Goal: Check status: Check status

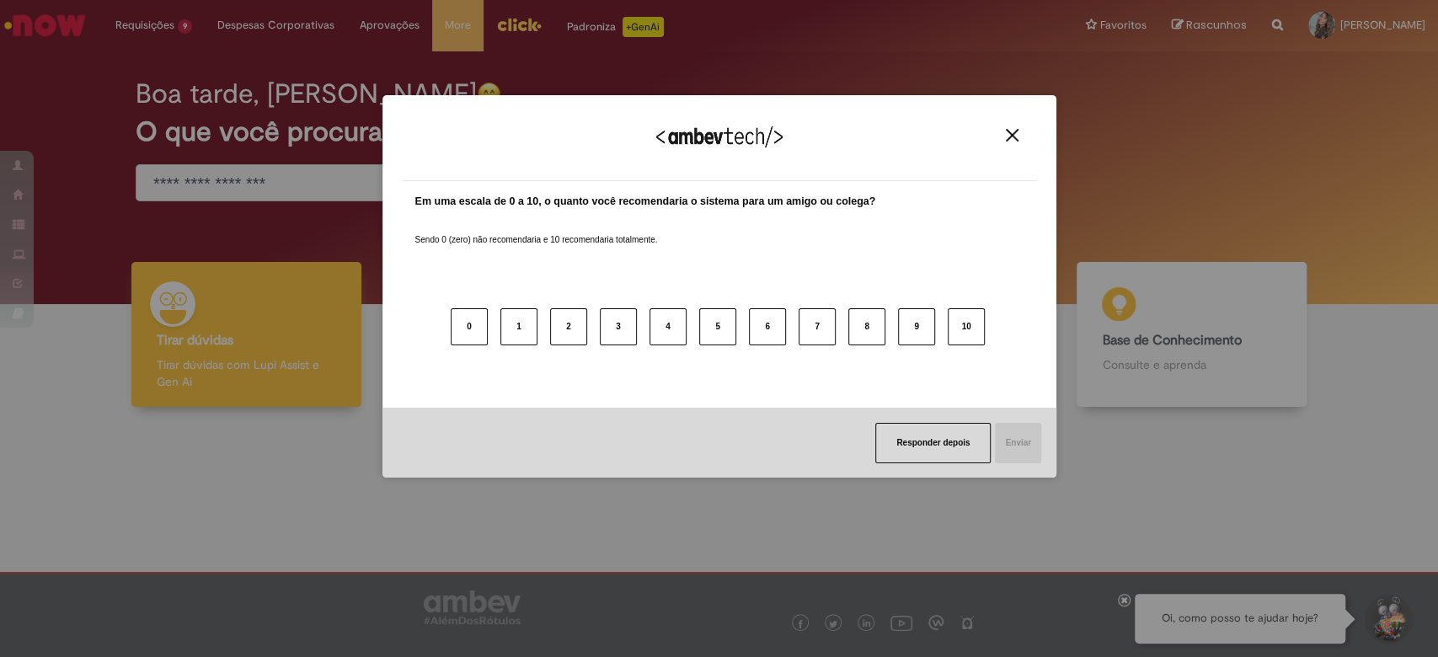
click at [1006, 135] on img "Close" at bounding box center [1012, 135] width 13 height 13
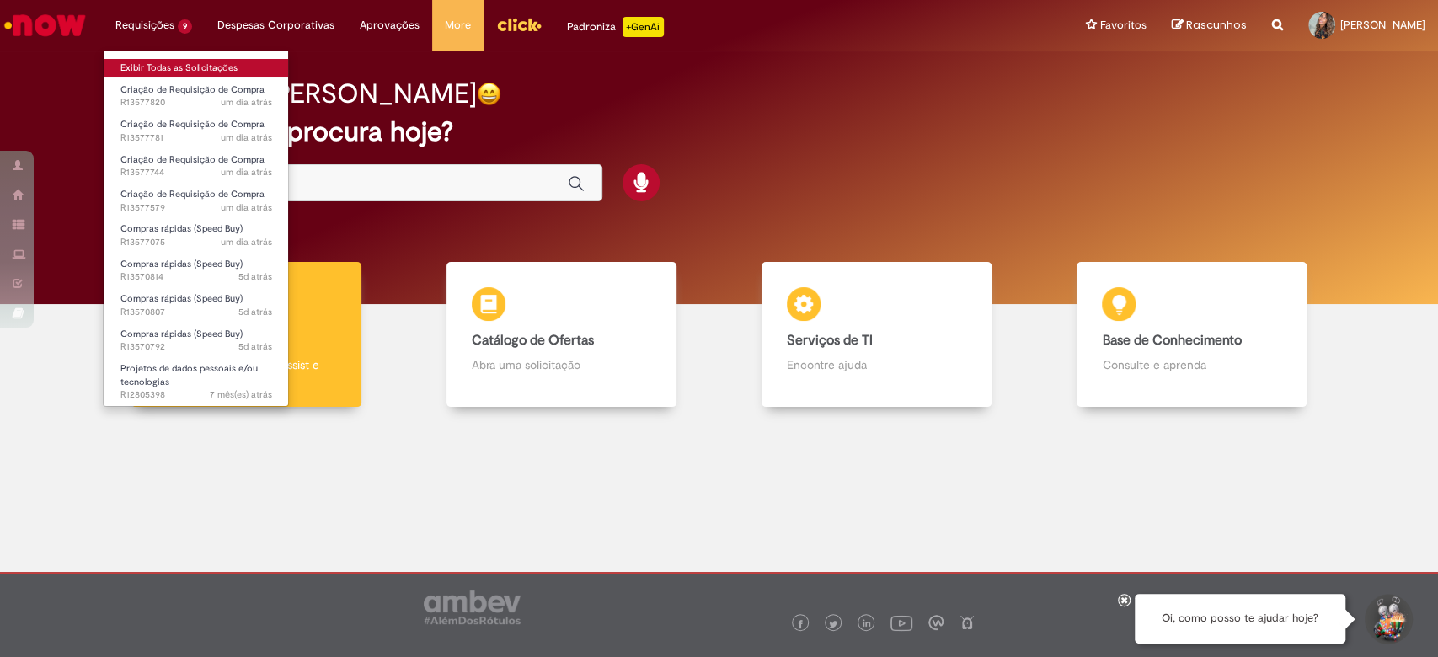
click at [153, 65] on link "Exibir Todas as Solicitações" at bounding box center [196, 68] width 185 height 19
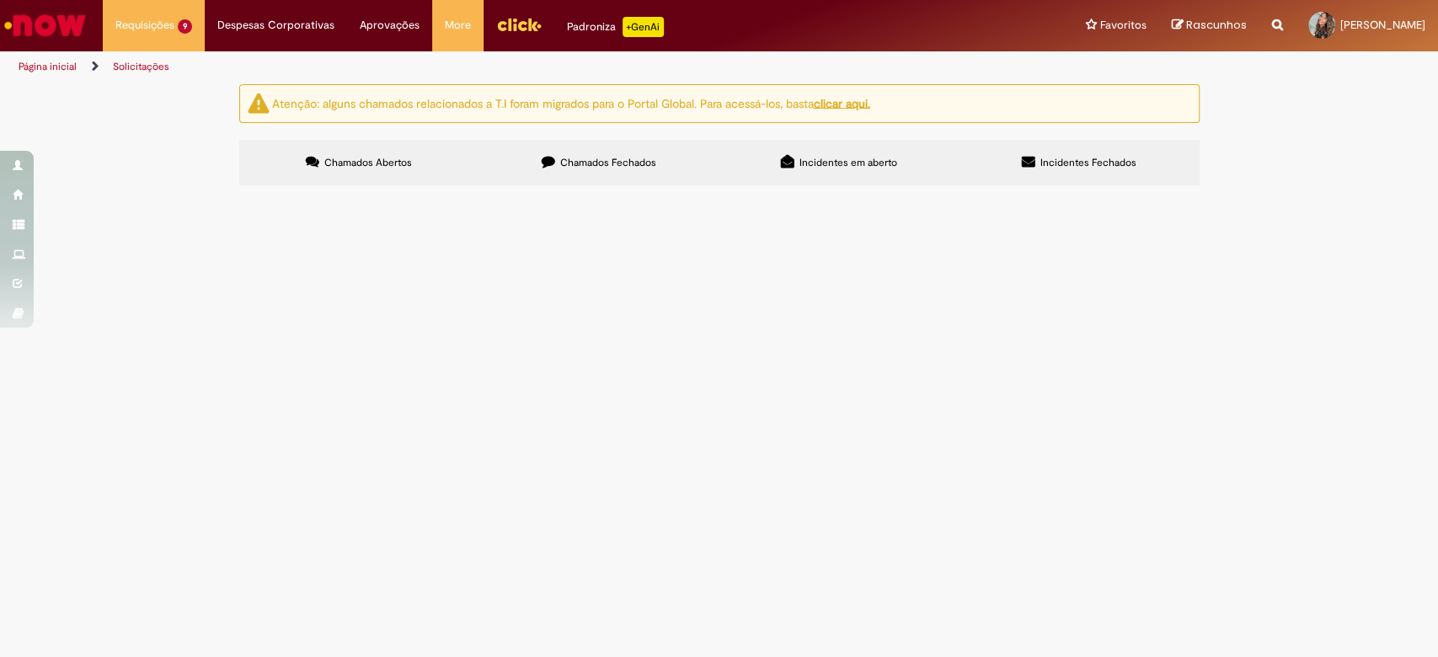
scroll to position [177, 0]
click at [0, 0] on span "TRADUÇÃO SIMULTÂNEA LPC" at bounding box center [0, 0] width 0 height 0
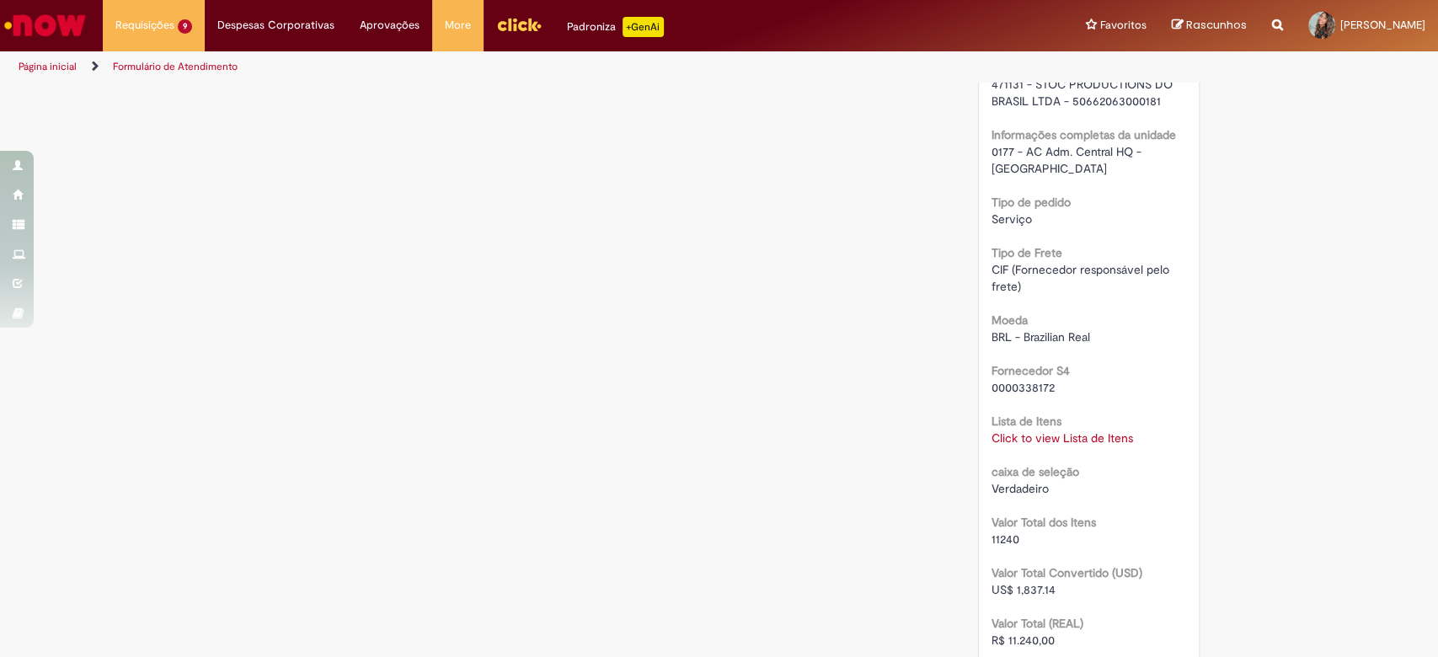
scroll to position [1441, 0]
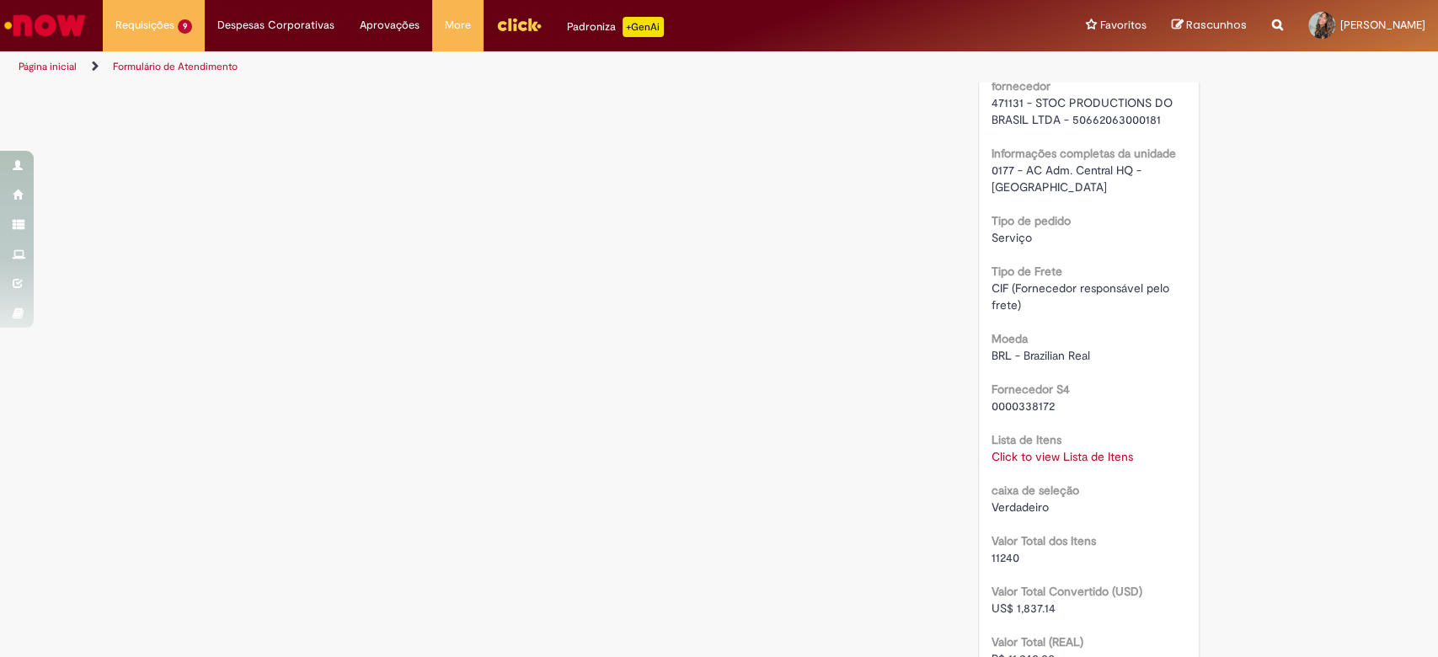
click at [1049, 449] on link "Click to view Lista de Itens" at bounding box center [1063, 456] width 142 height 15
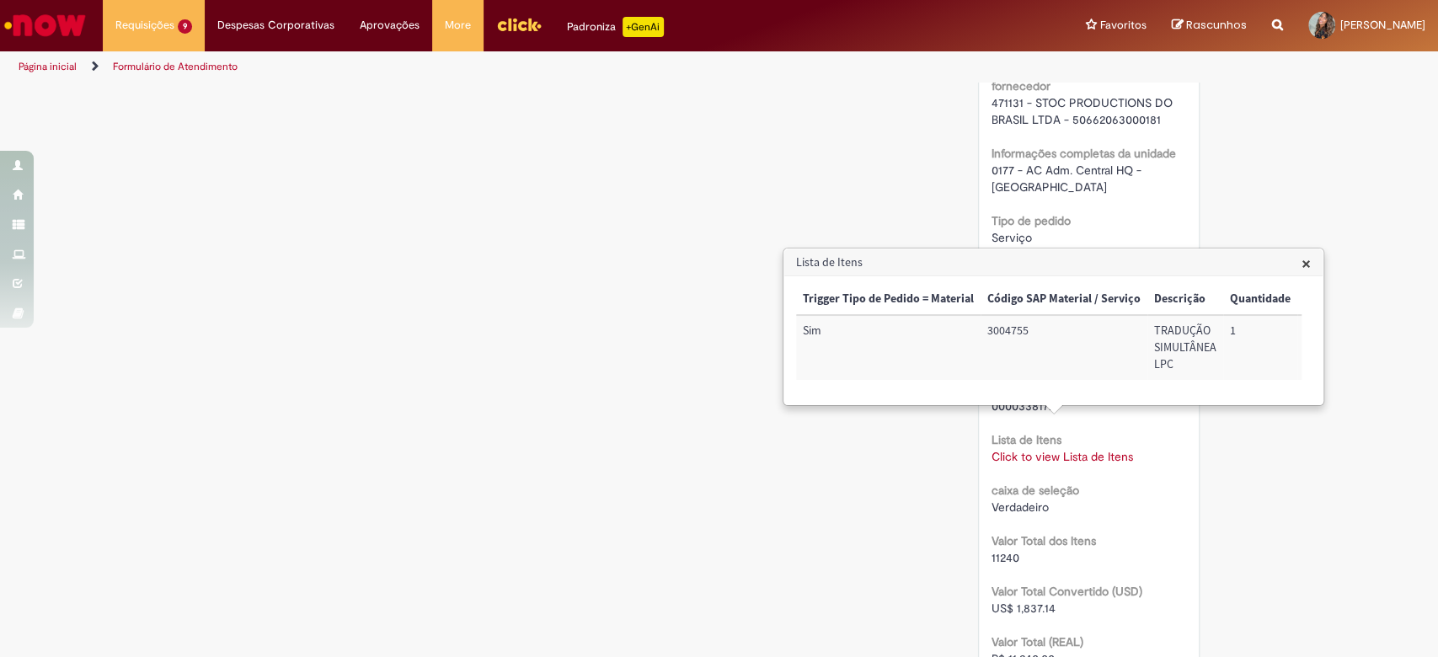
drag, startPoint x: 963, startPoint y: 394, endPoint x: 946, endPoint y: 414, distance: 26.3
click at [946, 397] on div "Trigger Tipo de Pedido = Material Código SAP Material / Serviço Descrição Quant…" at bounding box center [1049, 340] width 506 height 113
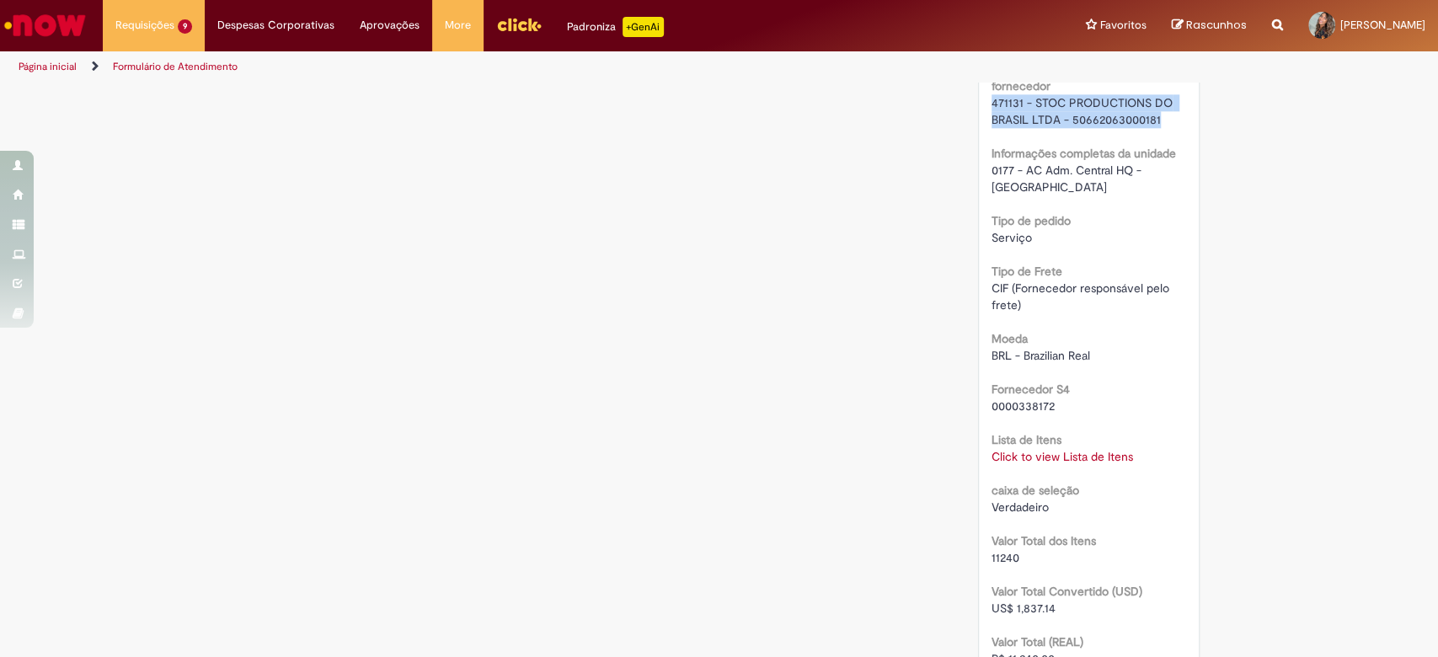
drag, startPoint x: 1162, startPoint y: 127, endPoint x: 969, endPoint y: 98, distance: 195.2
copy span "471131 - STOC PRODUCTIONS DO BRASIL LTDA - 50662063000181"
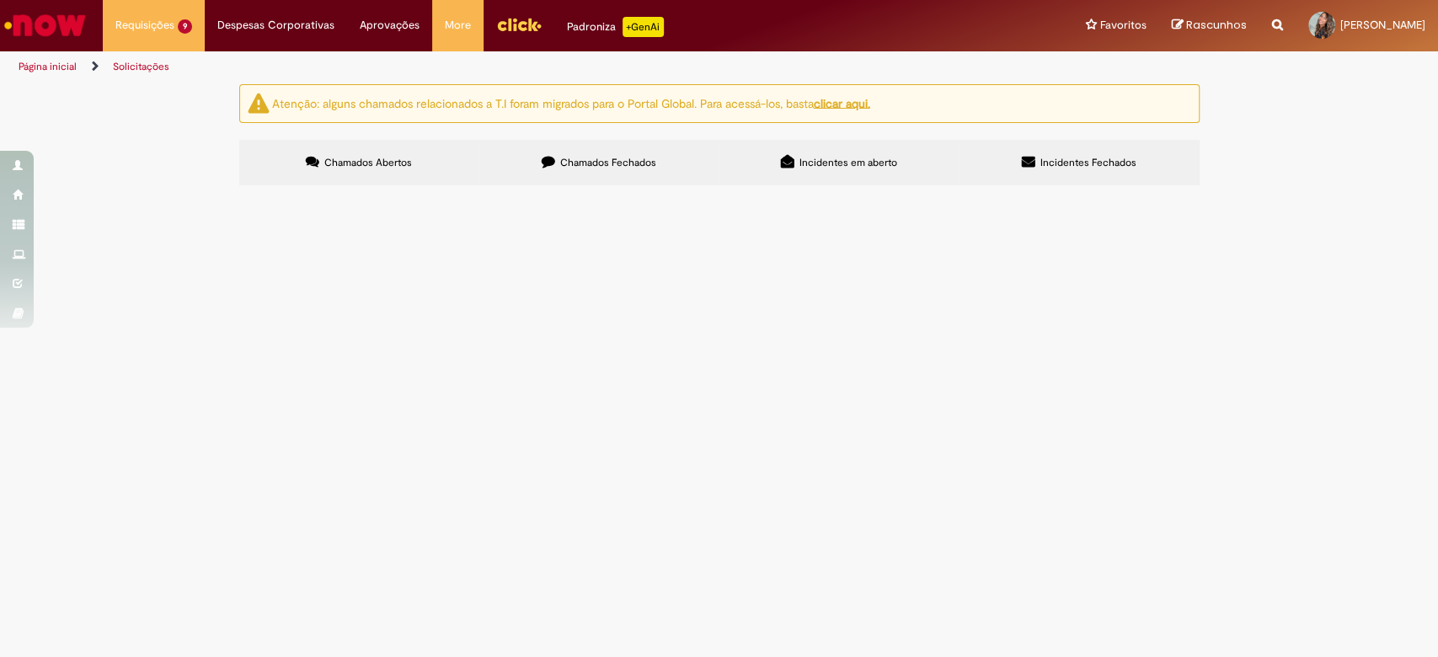
click at [0, 0] on span "FOTÓGRAFO LPC" at bounding box center [0, 0] width 0 height 0
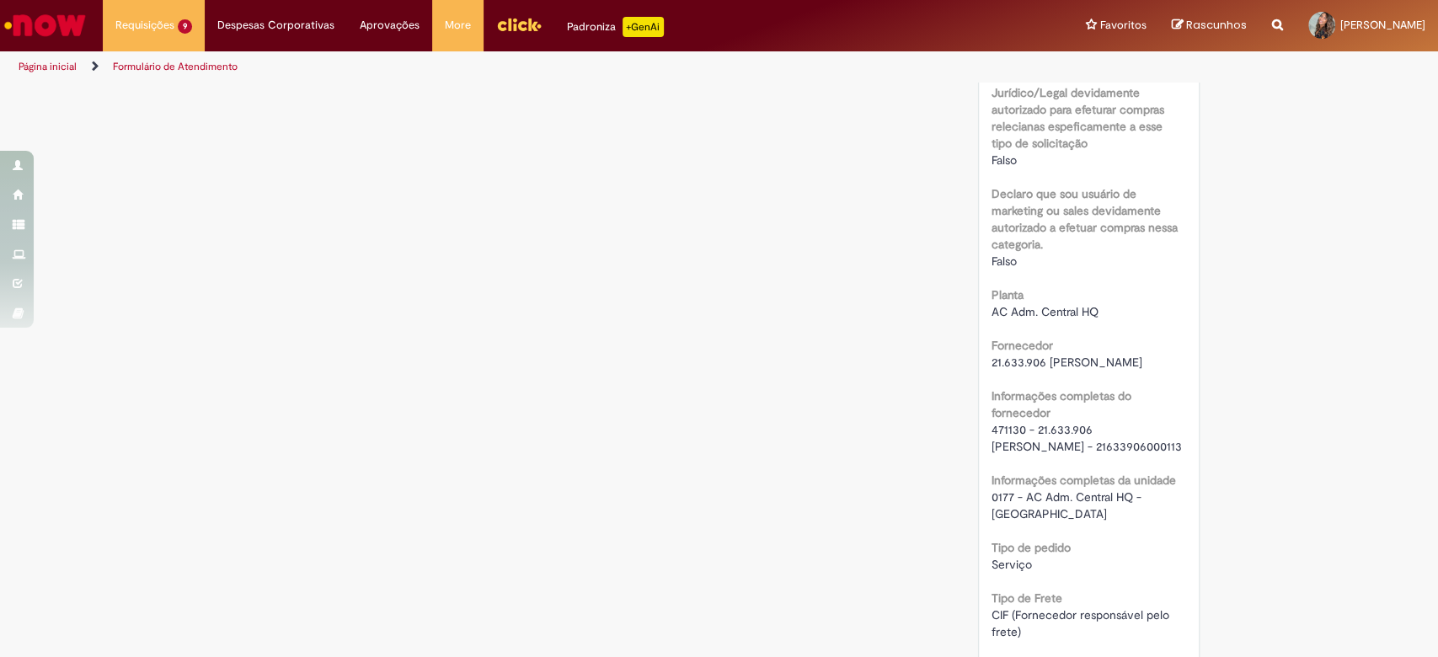
scroll to position [1105, 0]
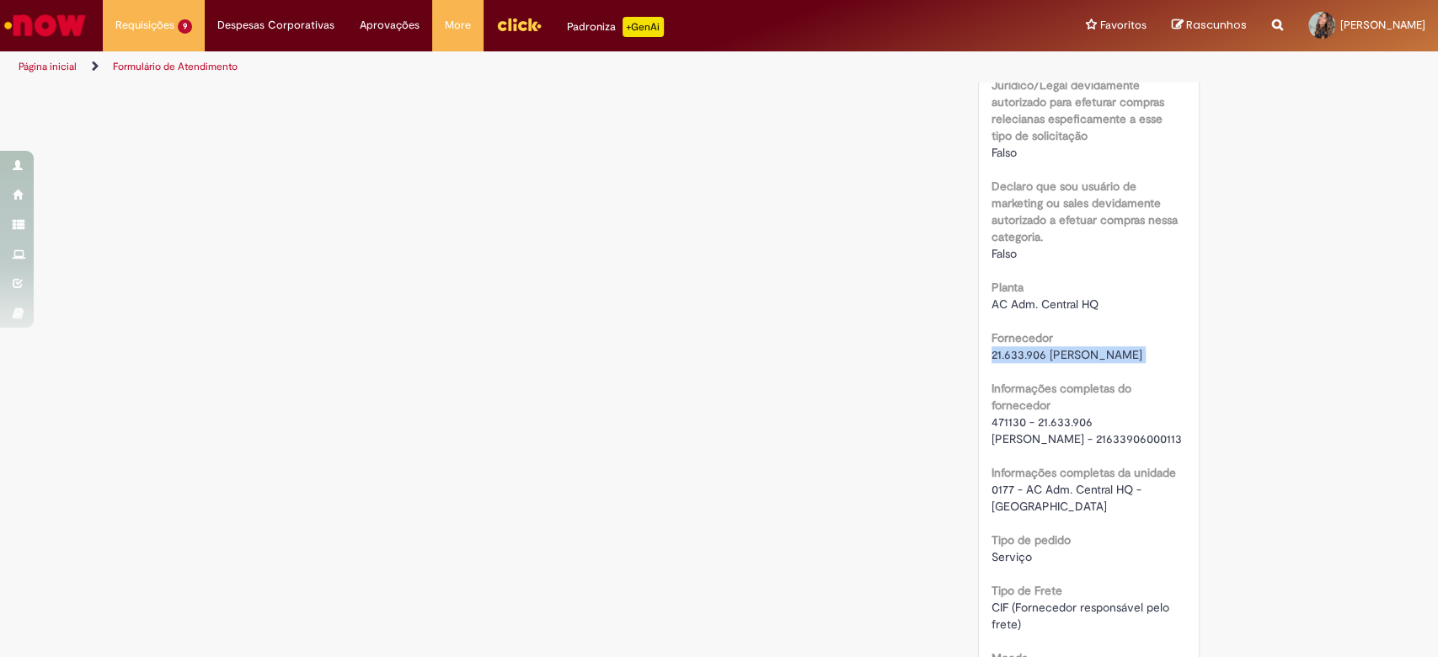
drag, startPoint x: 1029, startPoint y: 381, endPoint x: 966, endPoint y: 356, distance: 67.8
click at [966, 356] on div "Solução Proposta Aceitar solução Rejeitar Solução Detalhes do tíquete Grupo de …" at bounding box center [1089, 328] width 247 height 2697
drag, startPoint x: 1082, startPoint y: 474, endPoint x: 978, endPoint y: 441, distance: 109.5
click at [979, 441] on div "Número R13570807 Status Em [GEOGRAPHIC_DATA] Criação 5d atrás 5 dias atrás Opçõ…" at bounding box center [1089, 355] width 220 height 2323
copy span "471130 - 21.633.906 [PERSON_NAME] - 21633906000113"
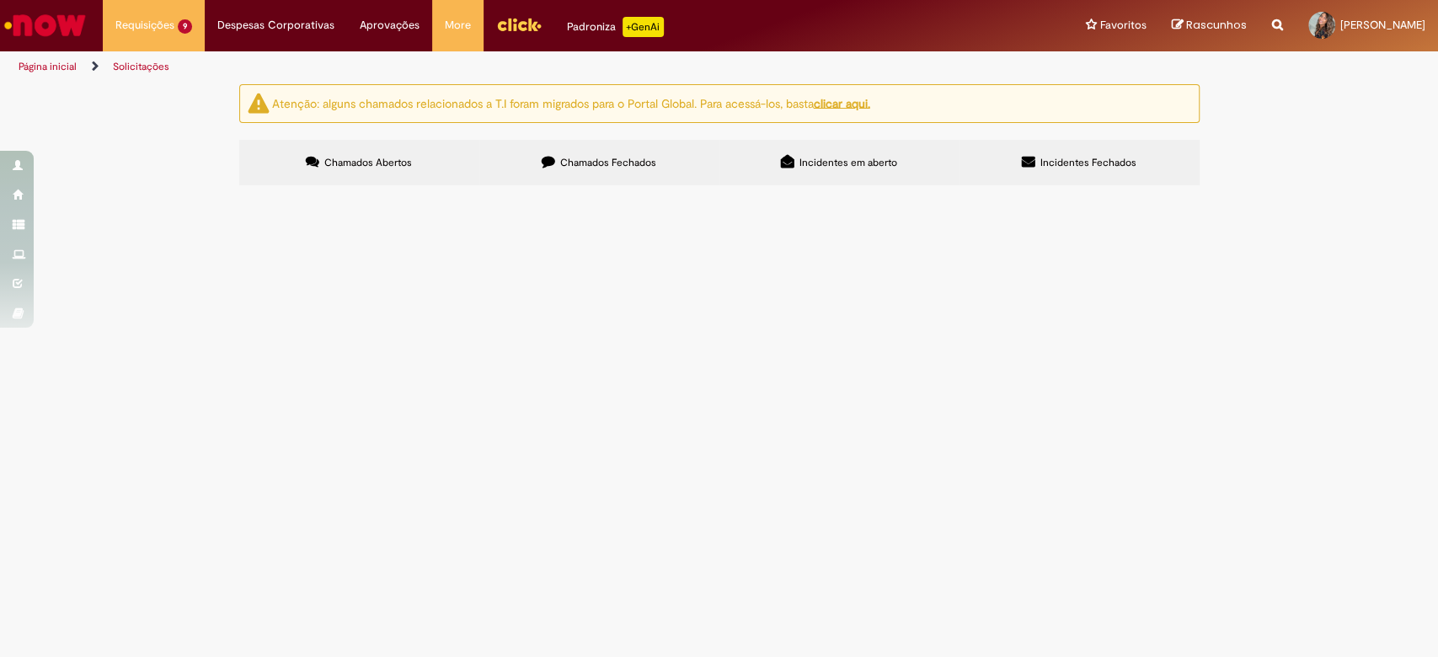
click at [1437, 352] on main "Solicitações Atenção: alguns chamados relacionados a T.I foram migrados para o …" at bounding box center [719, 370] width 1438 height 574
click at [0, 0] on span "AMBULÂNCIA FASANO LPC" at bounding box center [0, 0] width 0 height 0
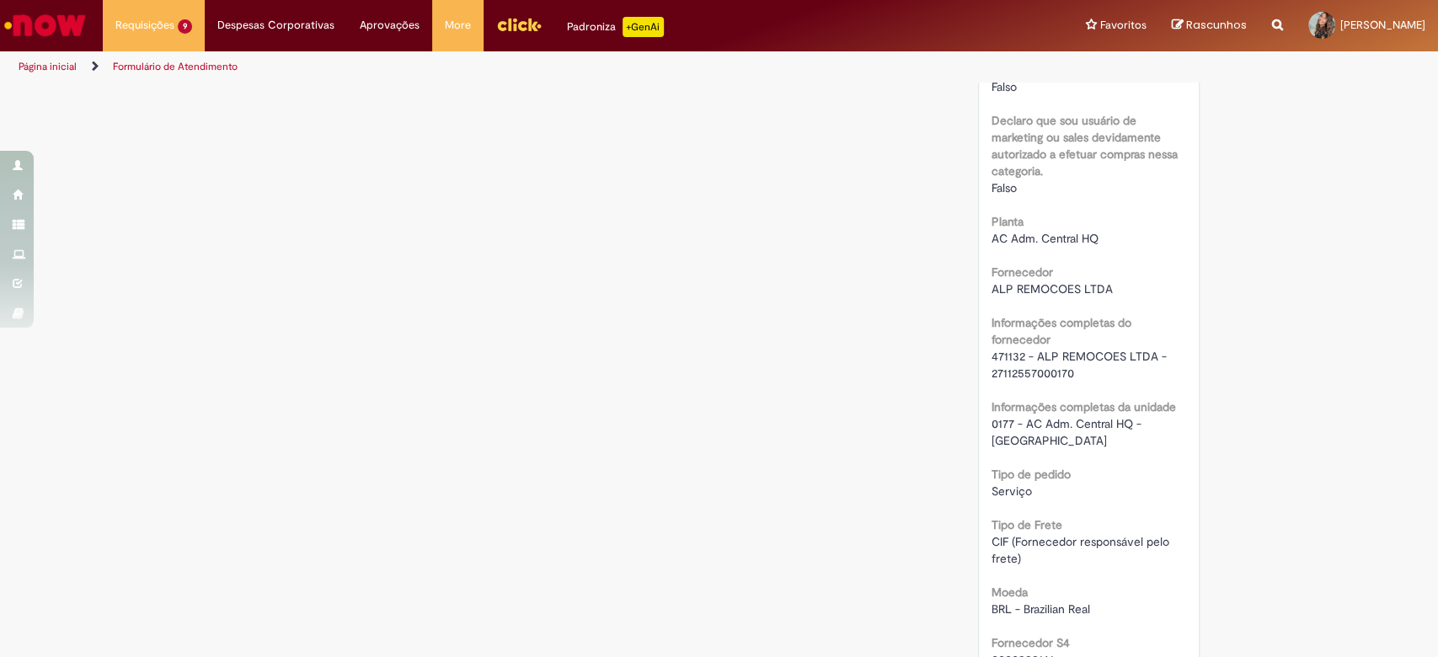
scroll to position [1197, 0]
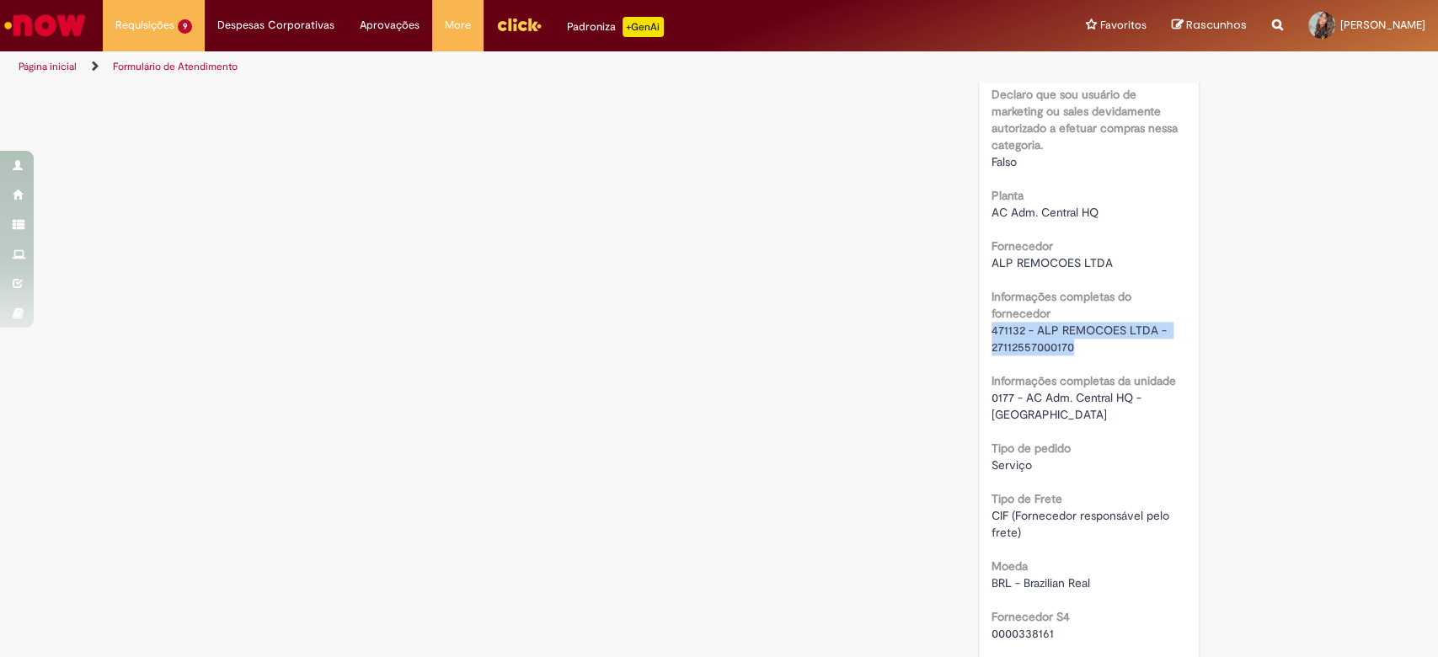
drag, startPoint x: 1075, startPoint y: 346, endPoint x: 983, endPoint y: 325, distance: 95.1
click at [992, 325] on div "471132 - ALP REMOCOES LTDA - 27112557000170" at bounding box center [1089, 339] width 195 height 34
copy span "471132 - ALP REMOCOES LTDA - 27112557000170"
